Goal: Find contact information: Find contact information

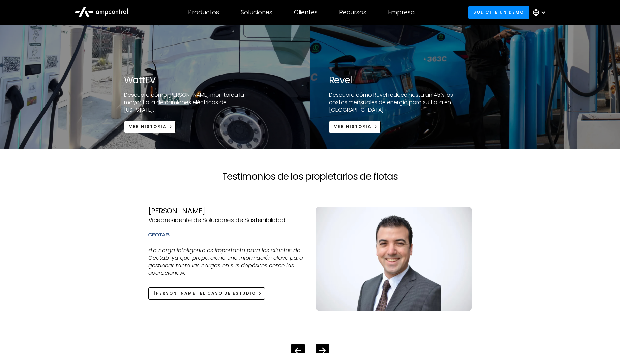
scroll to position [1557, 0]
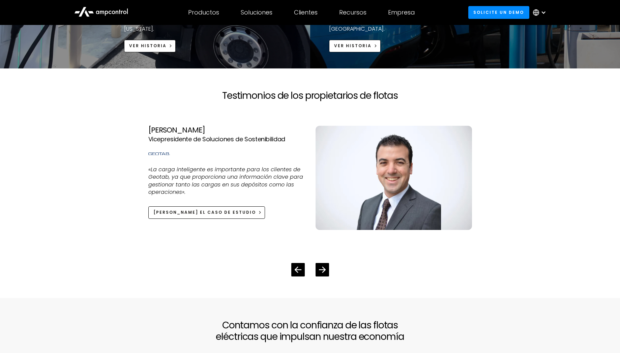
click at [330, 270] on div at bounding box center [310, 264] width 345 height 24
click at [315, 266] on div at bounding box center [310, 264] width 345 height 24
click at [318, 268] on div "Next slide" at bounding box center [322, 269] width 13 height 13
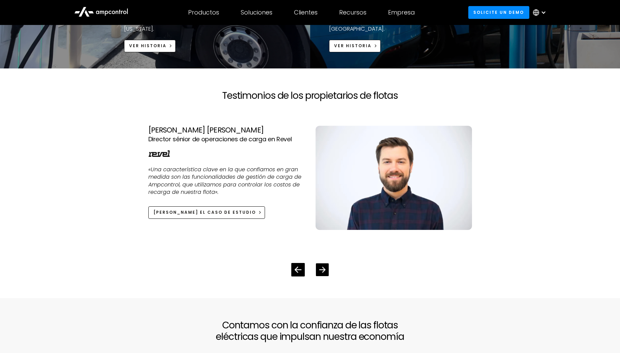
click at [318, 268] on div "Next slide" at bounding box center [322, 269] width 13 height 13
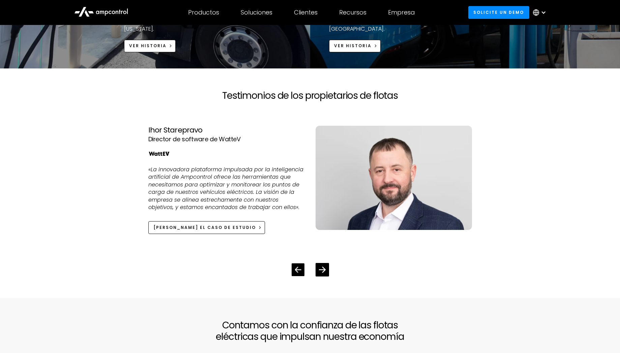
click at [299, 273] on div "Previous slide" at bounding box center [298, 270] width 6 height 6
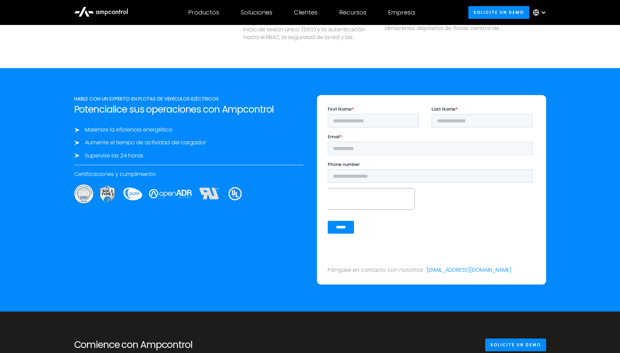
scroll to position [2528, 0]
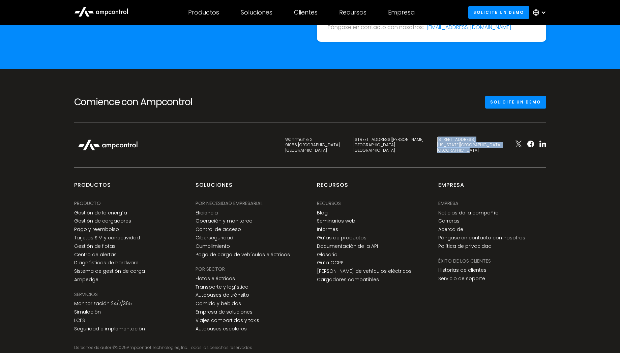
drag, startPoint x: 467, startPoint y: 140, endPoint x: 492, endPoint y: 150, distance: 26.6
click at [492, 150] on div "[STREET_ADDRESS][US_STATE]" at bounding box center [469, 145] width 65 height 16
click at [494, 152] on div "[STREET_ADDRESS][US_STATE]" at bounding box center [469, 145] width 65 height 16
drag, startPoint x: 495, startPoint y: 152, endPoint x: 467, endPoint y: 140, distance: 30.4
click at [467, 140] on div "[STREET_ADDRESS][US_STATE]" at bounding box center [469, 145] width 65 height 16
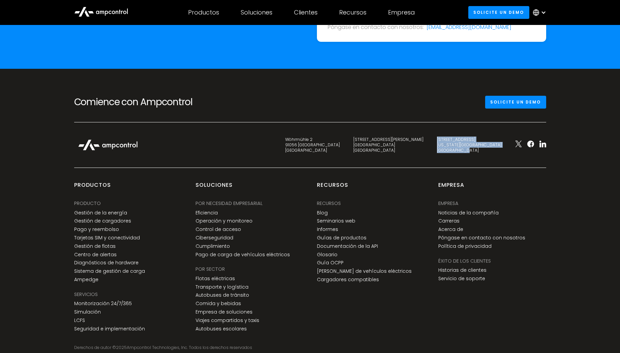
copy div "[STREET_ADDRESS][US_STATE]"
drag, startPoint x: 419, startPoint y: 152, endPoint x: 412, endPoint y: 136, distance: 17.0
click at [412, 136] on div "Wöhrmühle 2 91056 [GEOGRAPHIC_DATA] [STREET_ADDRESS][PERSON_NAME] [STREET_ADDRE…" at bounding box center [309, 152] width 485 height 32
click at [347, 138] on div "Wöhrmühle 2 91056 [GEOGRAPHIC_DATA] [STREET_ADDRESS][PERSON_NAME] [STREET_ADDRE…" at bounding box center [309, 152] width 485 height 32
click at [423, 152] on div "[STREET_ADDRESS][PERSON_NAME]" at bounding box center [388, 145] width 70 height 16
